Goal: Use online tool/utility: Utilize a website feature to perform a specific function

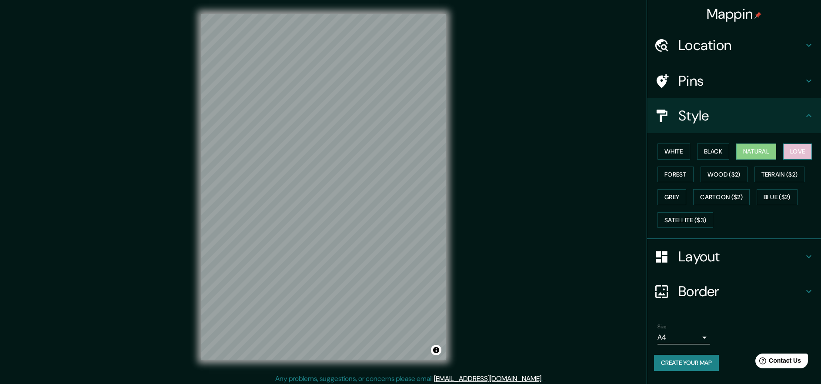
click at [794, 153] on button "Love" at bounding box center [797, 151] width 29 height 16
click at [678, 159] on button "White" at bounding box center [673, 151] width 33 height 16
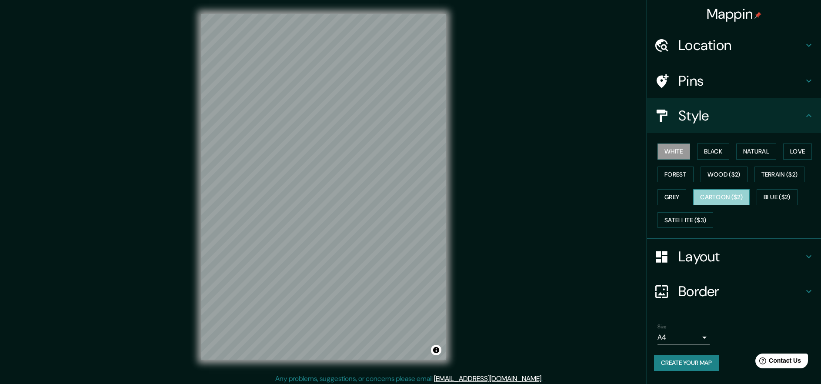
click at [694, 197] on button "Cartoon ($2)" at bounding box center [721, 197] width 57 height 16
click at [747, 150] on button "Natural" at bounding box center [756, 151] width 40 height 16
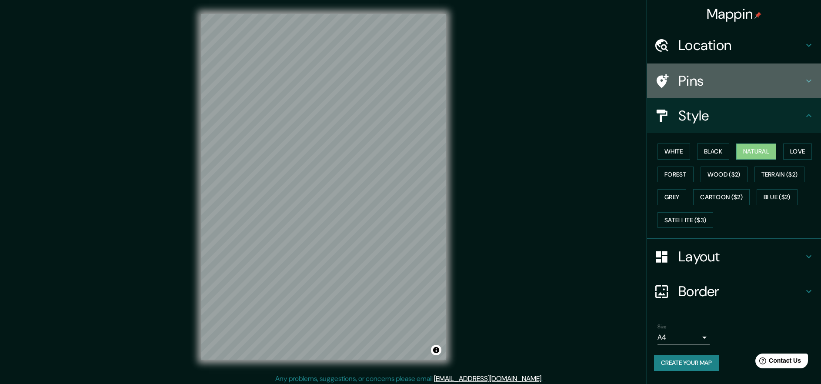
click at [746, 81] on h4 "Pins" at bounding box center [740, 80] width 125 height 17
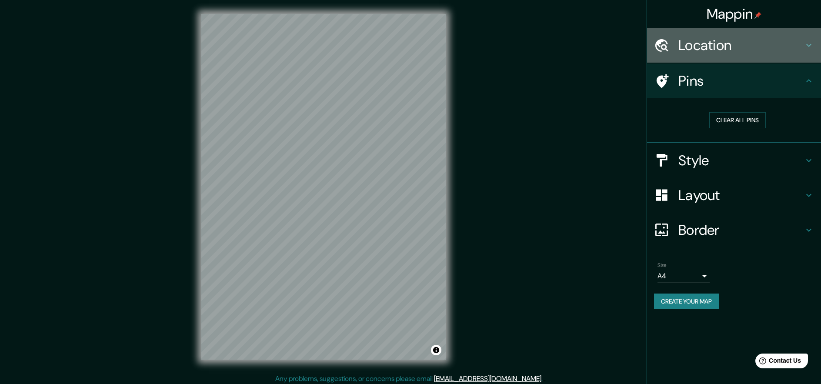
click at [750, 56] on div "Location" at bounding box center [734, 45] width 174 height 35
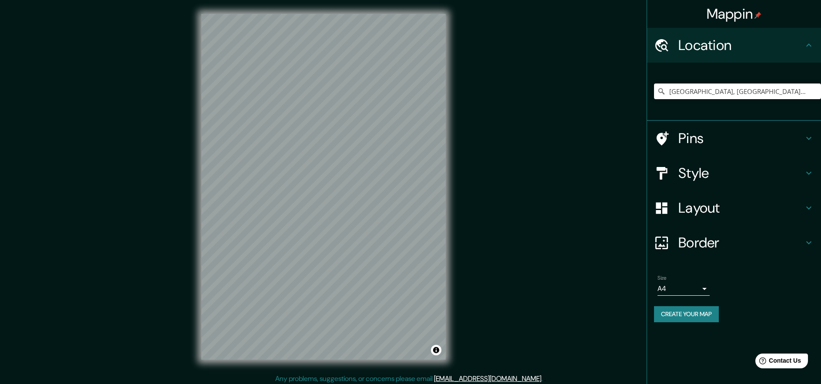
click at [750, 56] on div "Location" at bounding box center [734, 45] width 174 height 35
click at [748, 200] on h4 "Layout" at bounding box center [740, 207] width 125 height 17
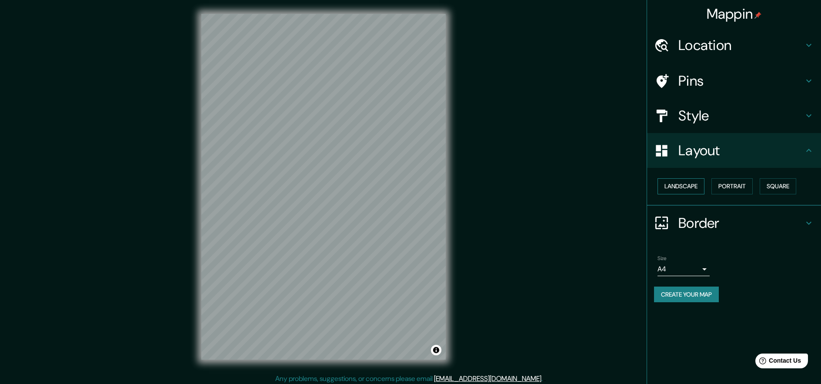
click at [694, 190] on button "Landscape" at bounding box center [680, 186] width 47 height 16
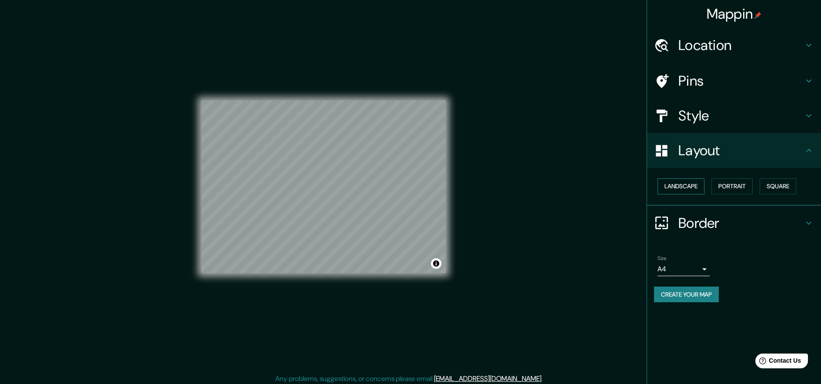
click at [694, 190] on button "Landscape" at bounding box center [680, 186] width 47 height 16
click at [735, 188] on button "Portrait" at bounding box center [731, 186] width 41 height 16
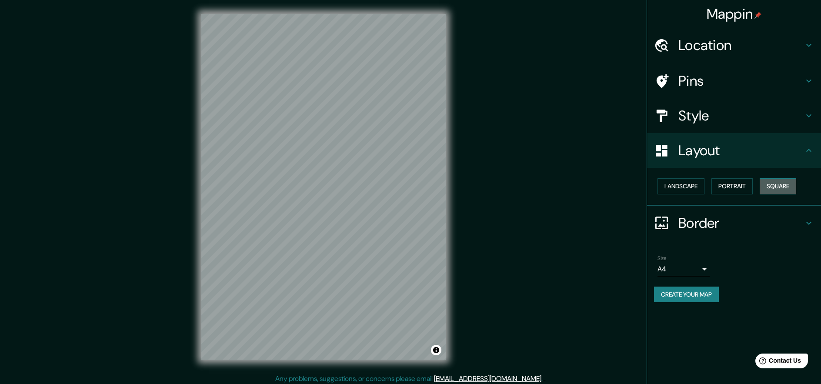
click at [780, 192] on button "Square" at bounding box center [778, 186] width 37 height 16
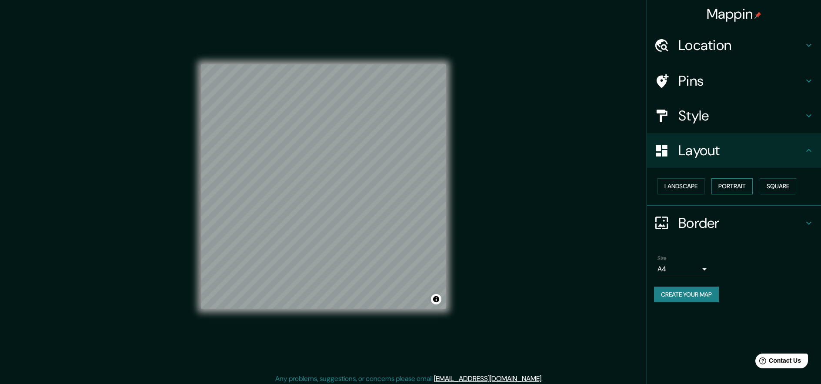
click at [740, 187] on button "Portrait" at bounding box center [731, 186] width 41 height 16
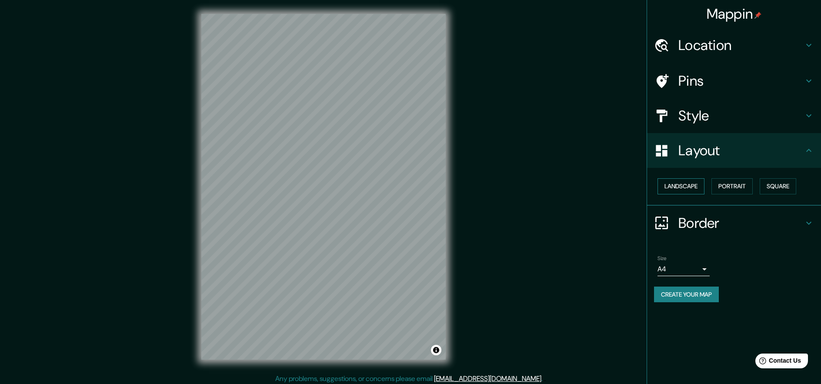
click at [691, 187] on button "Landscape" at bounding box center [680, 186] width 47 height 16
